Goal: Task Accomplishment & Management: Manage account settings

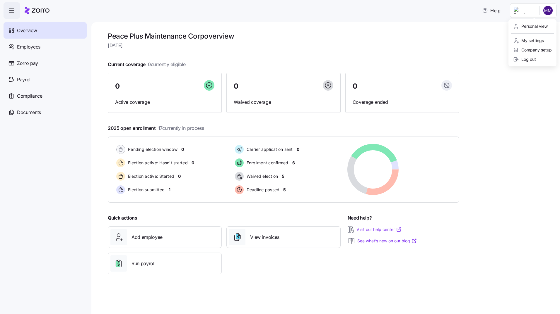
click at [550, 9] on html "Help Overview Employees Zorro pay Payroll Compliance Documents Peace Plus Maint…" at bounding box center [280, 155] width 560 height 311
click at [527, 59] on div "Log out" at bounding box center [524, 59] width 23 height 6
